Goal: Contribute content

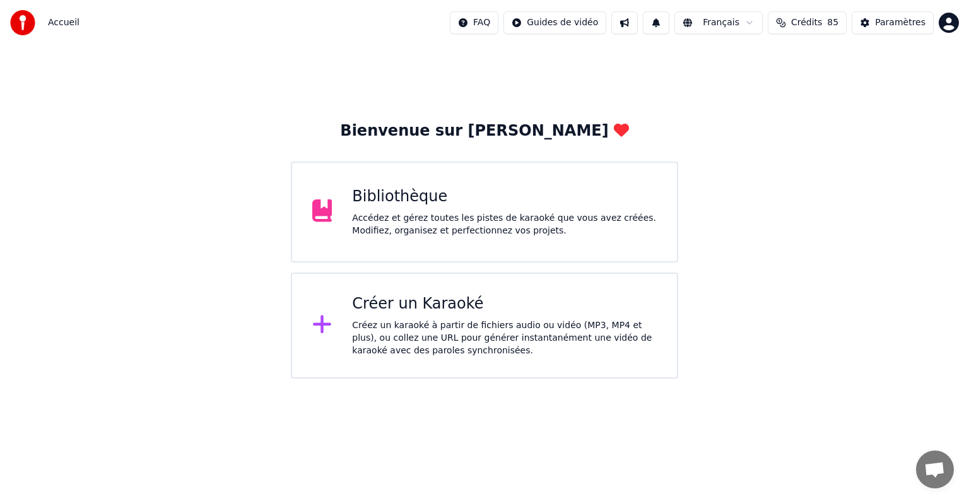
click at [524, 196] on div "Bibliothèque" at bounding box center [504, 197] width 305 height 20
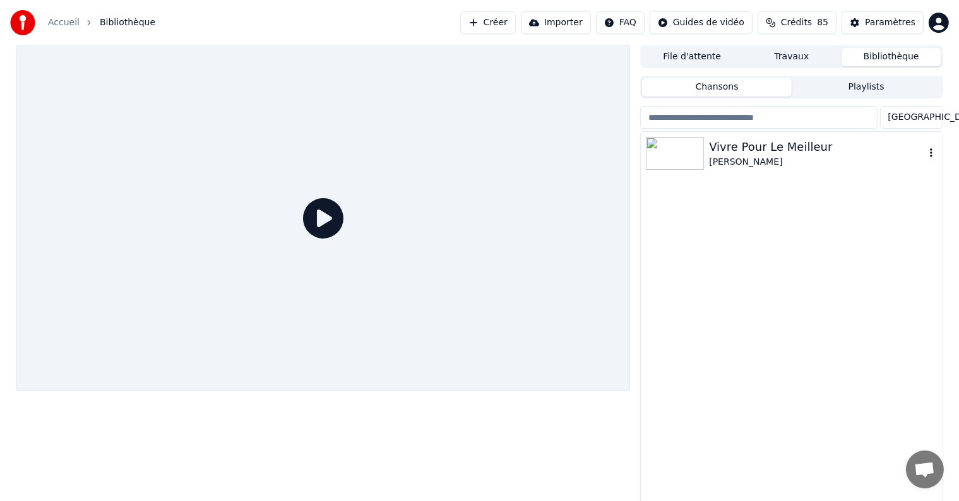
click at [802, 163] on div "[PERSON_NAME]" at bounding box center [816, 162] width 215 height 13
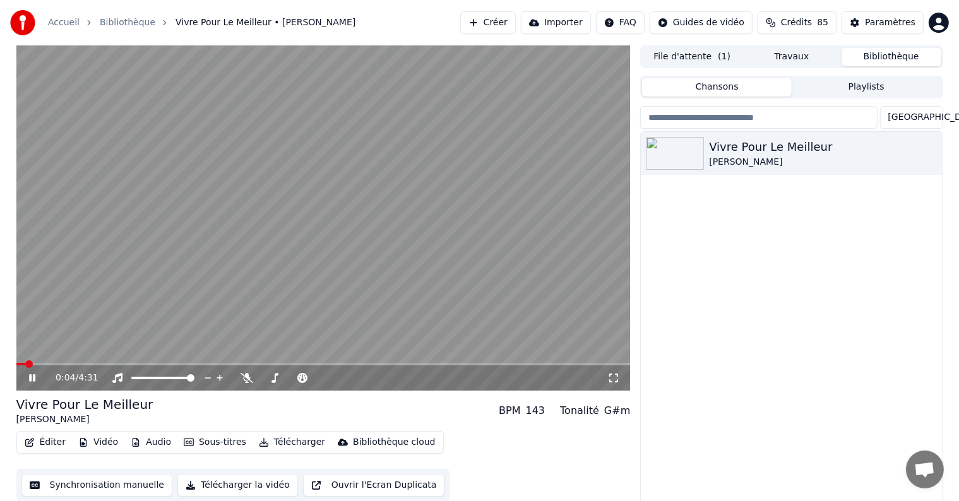
click at [75, 362] on video at bounding box center [323, 217] width 614 height 345
click at [45, 364] on span at bounding box center [323, 364] width 614 height 3
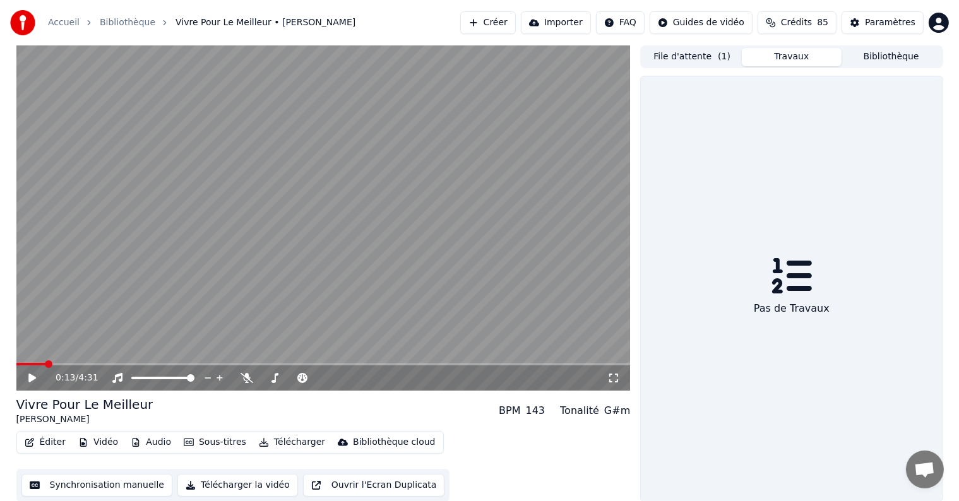
click at [787, 52] on button "Travaux" at bounding box center [791, 57] width 100 height 18
click at [515, 22] on button "Créer" at bounding box center [488, 22] width 56 height 23
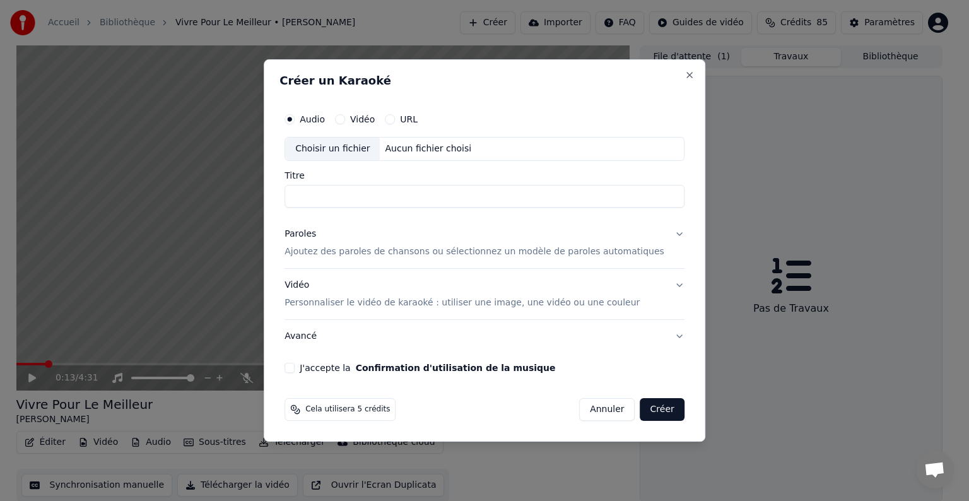
click at [363, 150] on div "Choisir un fichier" at bounding box center [332, 149] width 95 height 23
type input "**********"
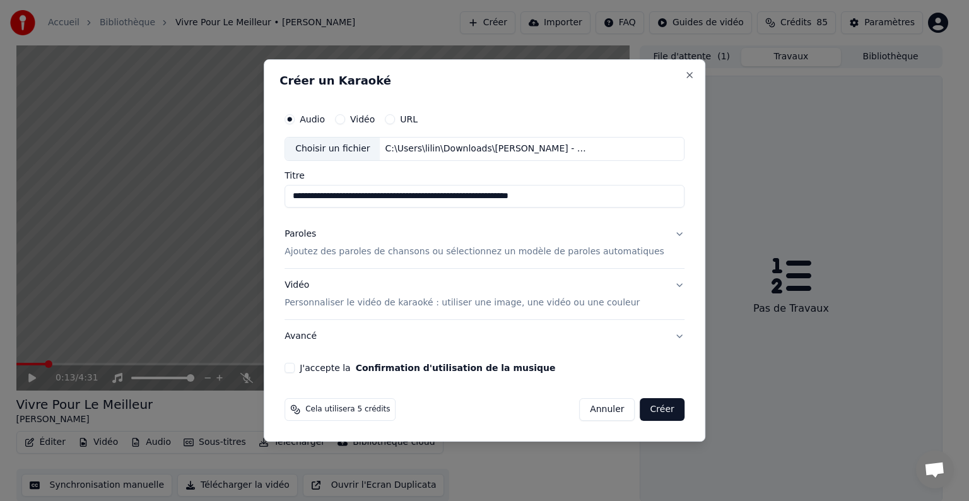
click at [661, 233] on button "Paroles Ajoutez des paroles de chansons ou sélectionnez un modèle de paroles au…" at bounding box center [485, 243] width 400 height 50
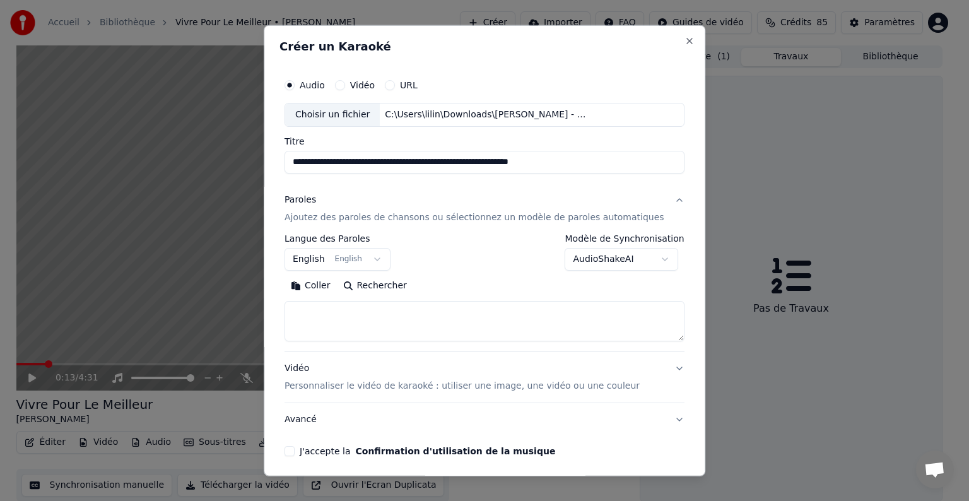
click at [329, 290] on button "Coller" at bounding box center [311, 286] width 52 height 20
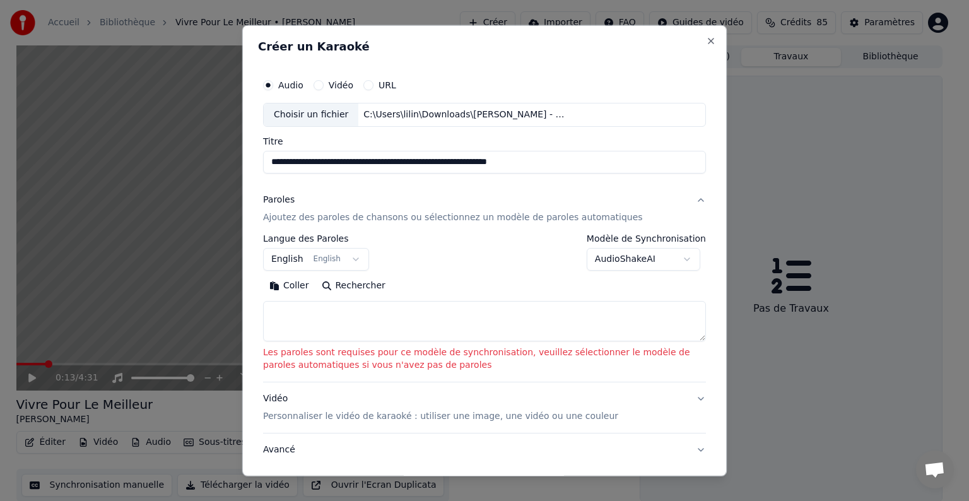
click at [348, 260] on button "English English" at bounding box center [316, 259] width 106 height 23
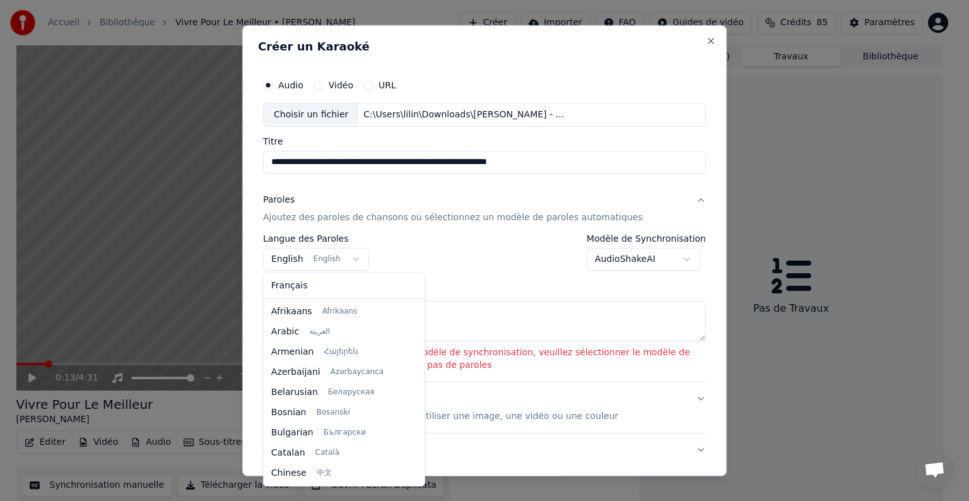
scroll to position [101, 0]
select select "**"
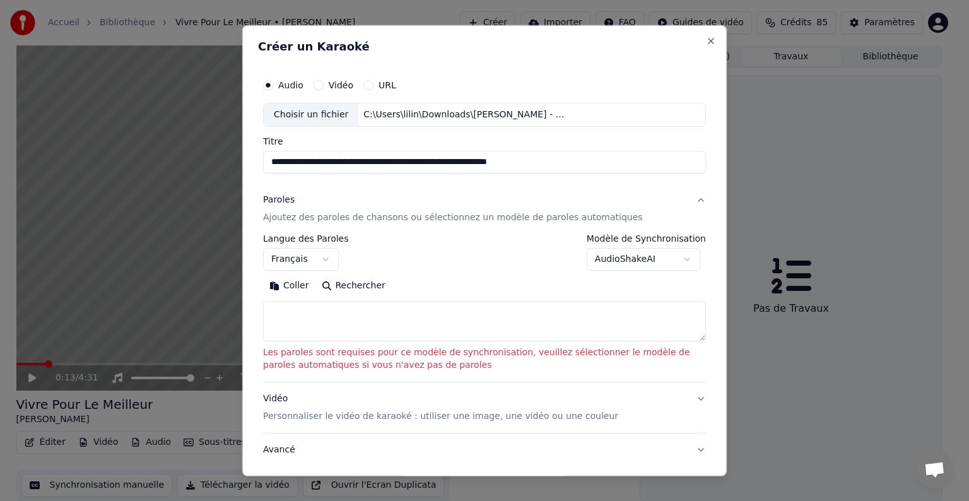
click at [297, 283] on button "Coller" at bounding box center [289, 286] width 52 height 20
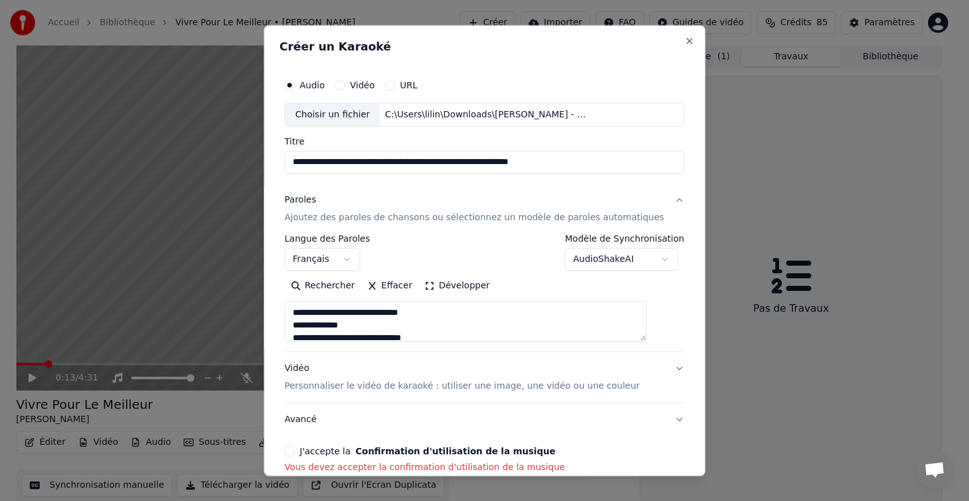
click at [295, 449] on button "J'accepte la Confirmation d'utilisation de la musique" at bounding box center [290, 451] width 10 height 10
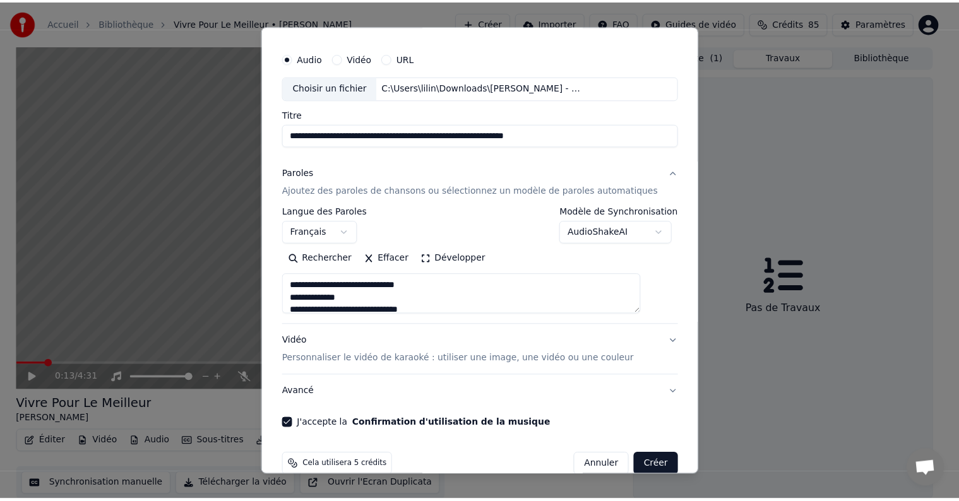
scroll to position [48, 0]
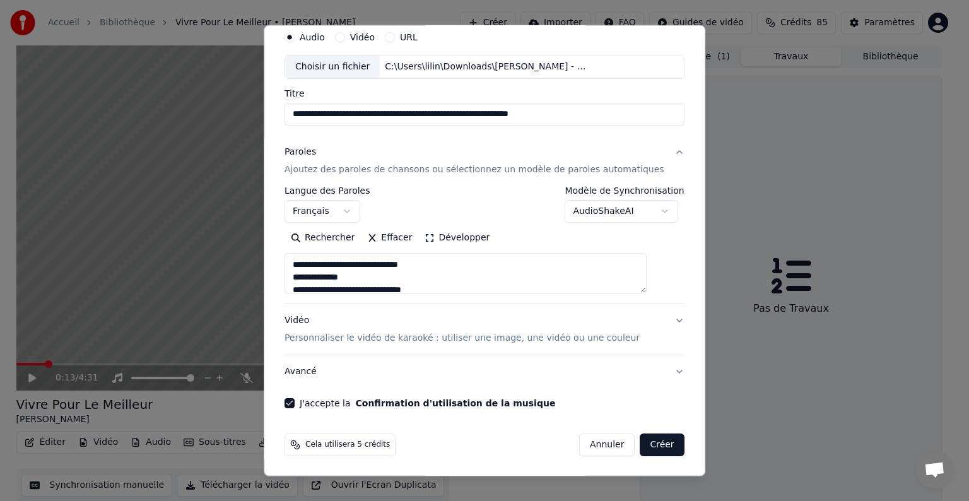
click at [640, 447] on button "Créer" at bounding box center [662, 445] width 44 height 23
type textarea "**********"
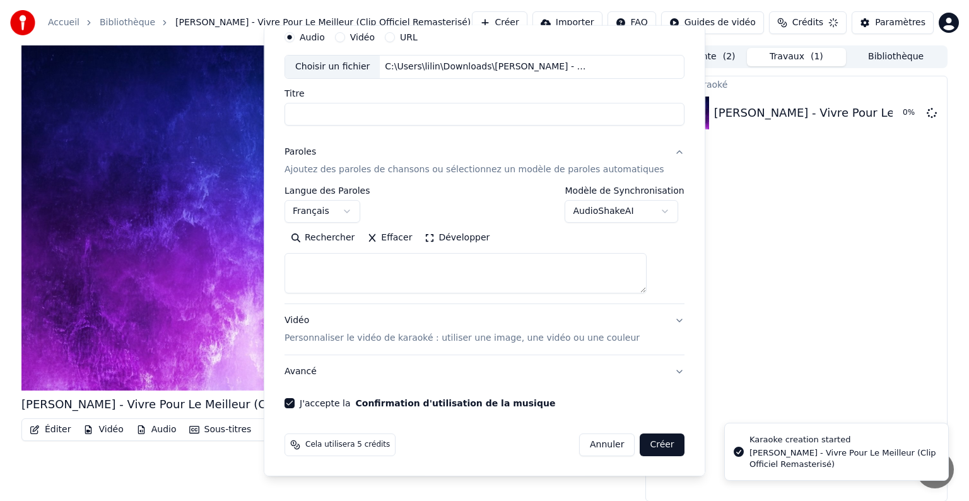
select select
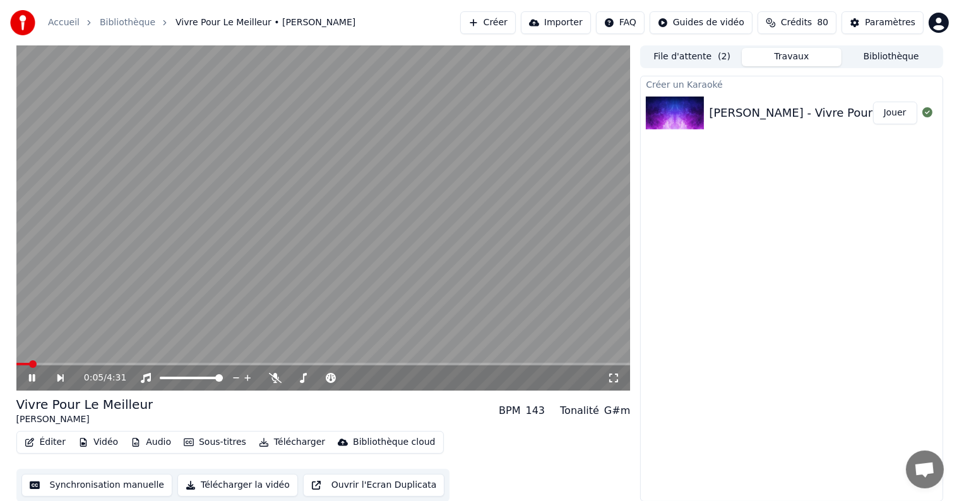
drag, startPoint x: 33, startPoint y: 360, endPoint x: 65, endPoint y: 363, distance: 32.4
click at [65, 363] on div "0:05 / 4:31" at bounding box center [323, 217] width 614 height 345
click at [48, 365] on span at bounding box center [323, 364] width 614 height 3
